Goal: Find specific fact

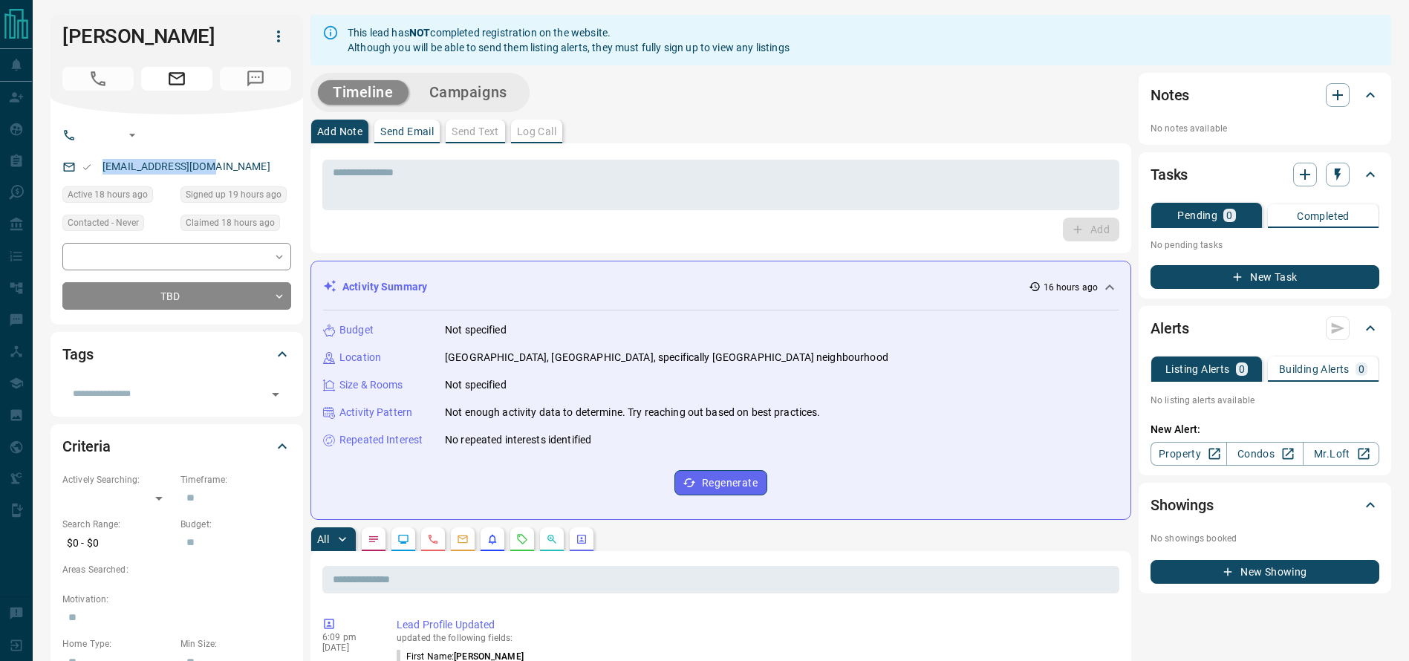
drag, startPoint x: 217, startPoint y: 163, endPoint x: 96, endPoint y: 159, distance: 121.1
click at [96, 159] on div "[EMAIL_ADDRESS][DOMAIN_NAME]" at bounding box center [176, 166] width 229 height 25
copy link "[EMAIL_ADDRESS][DOMAIN_NAME]"
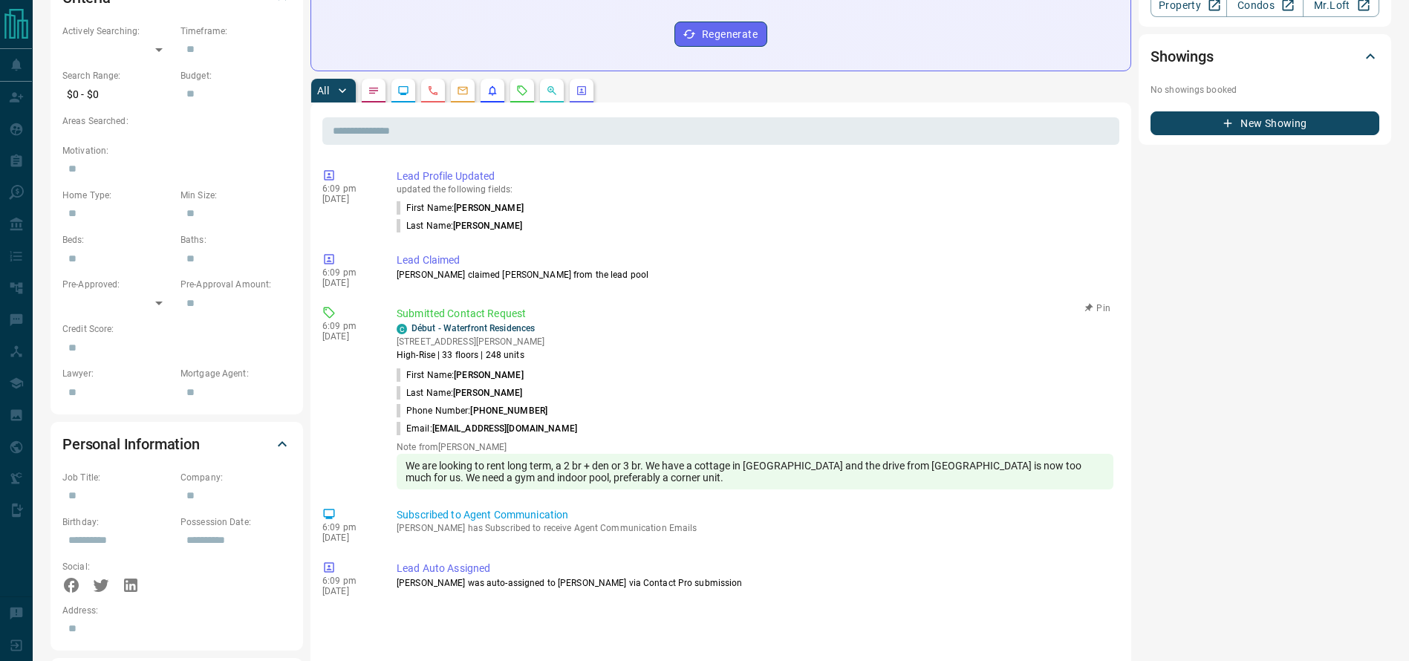
scroll to position [437, 0]
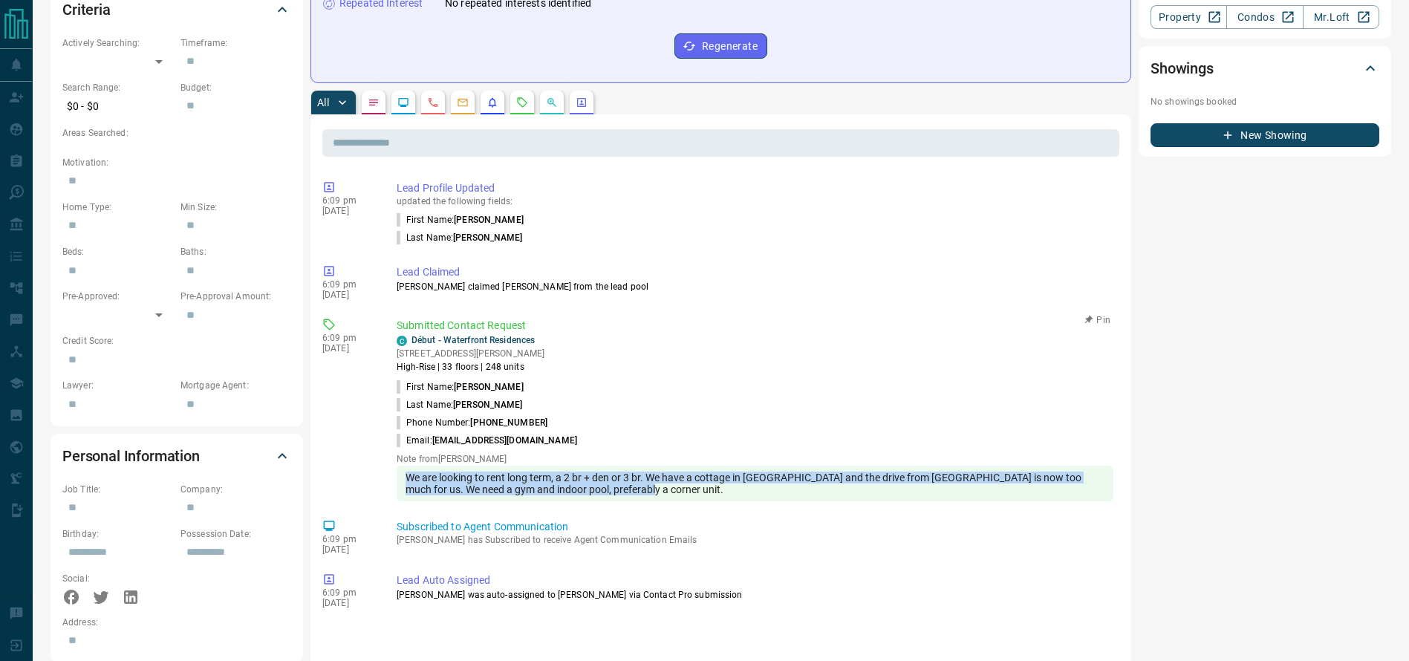
drag, startPoint x: 619, startPoint y: 491, endPoint x: 407, endPoint y: 476, distance: 212.9
click at [407, 476] on div "We are looking to rent long term, a 2 br + den or 3 br. We have a cottage in [G…" at bounding box center [755, 484] width 717 height 36
copy div "We are looking to rent long term, a 2 br + den or 3 br. We have a cottage in [G…"
